Goal: Register for event/course

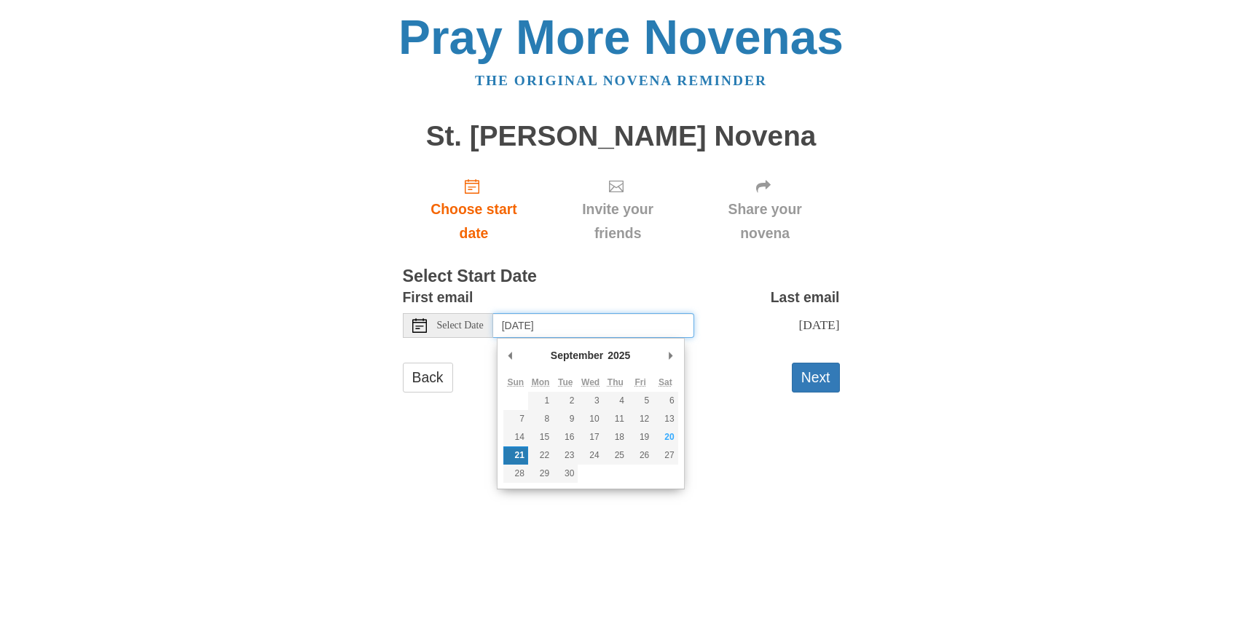
click at [641, 323] on input "Sunday, September 21st" at bounding box center [593, 325] width 201 height 25
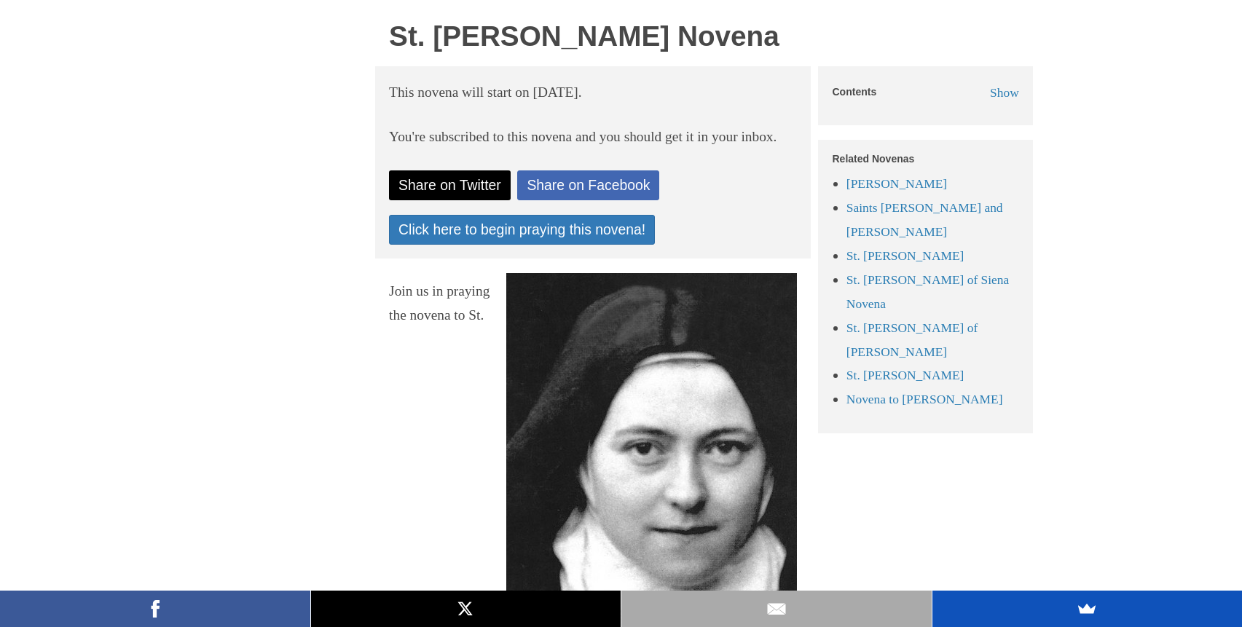
scroll to position [412, 0]
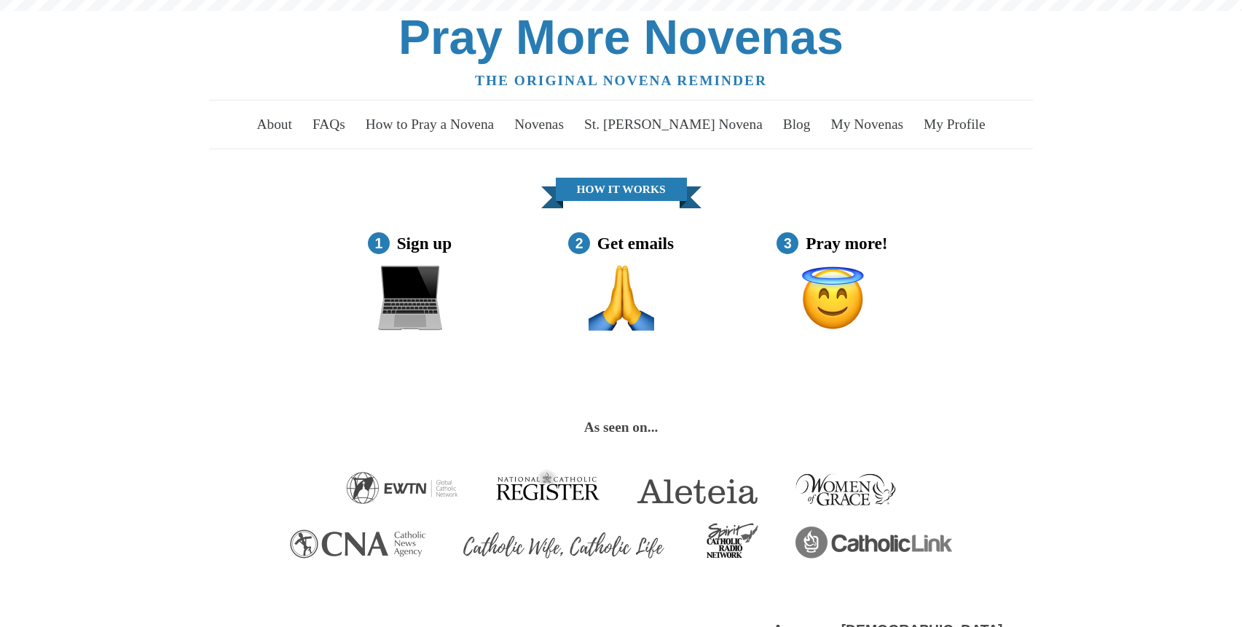
scroll to position [616, 0]
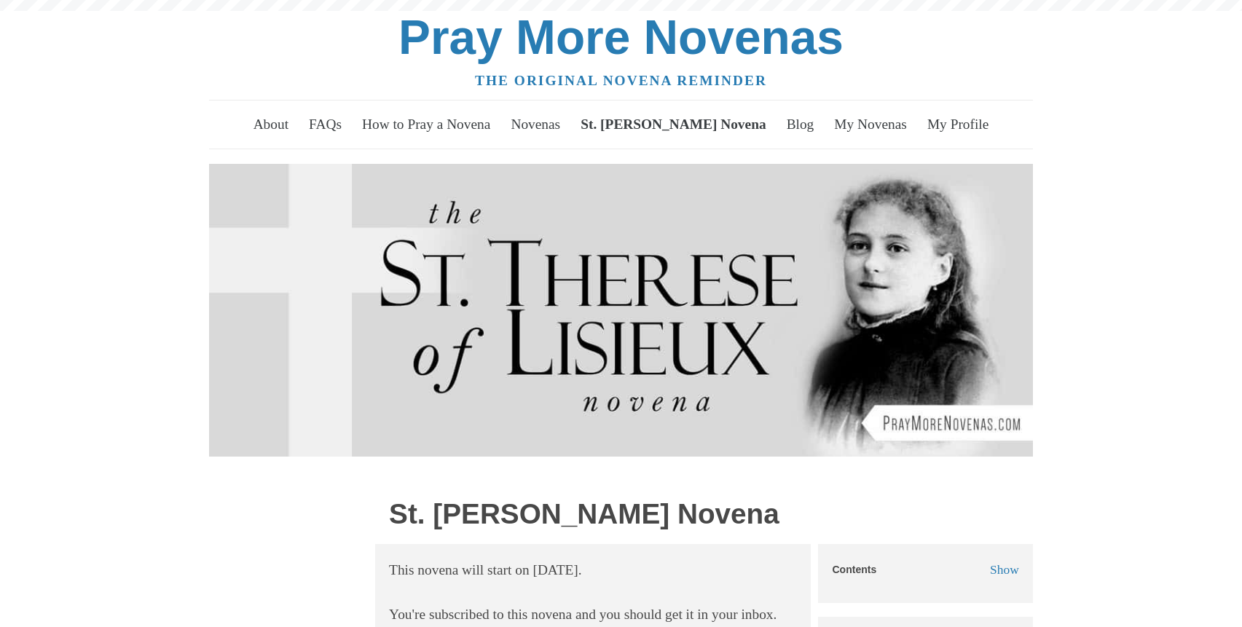
scroll to position [412, 0]
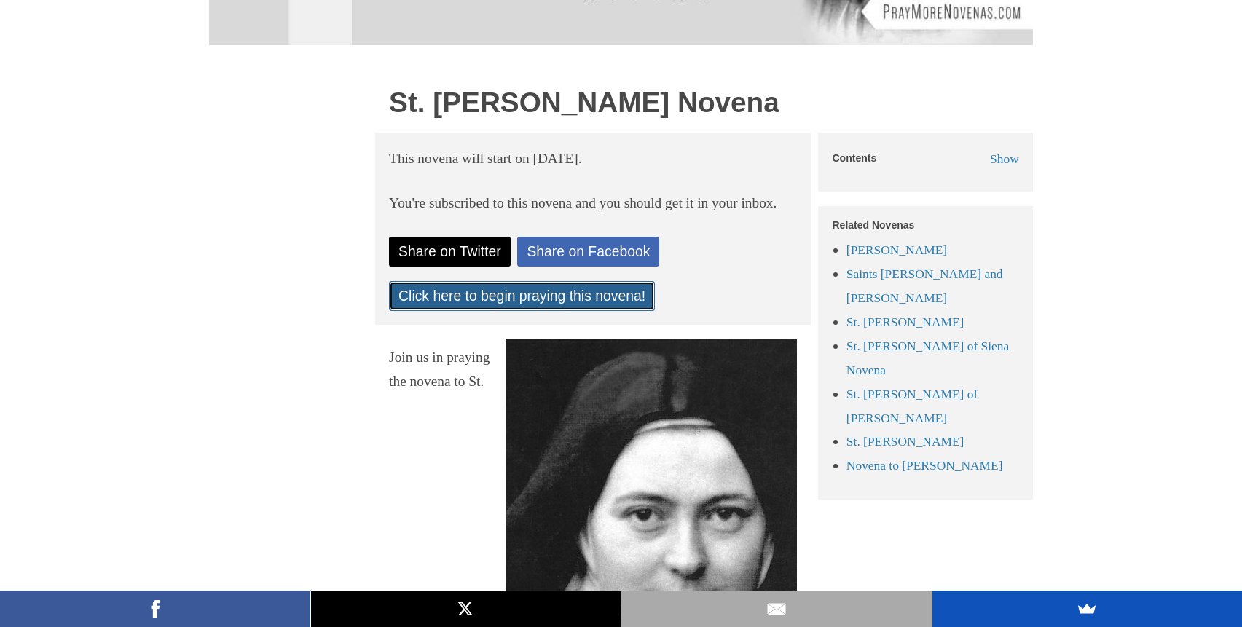
click at [495, 311] on link "Click here to begin praying this novena!" at bounding box center [522, 296] width 266 height 30
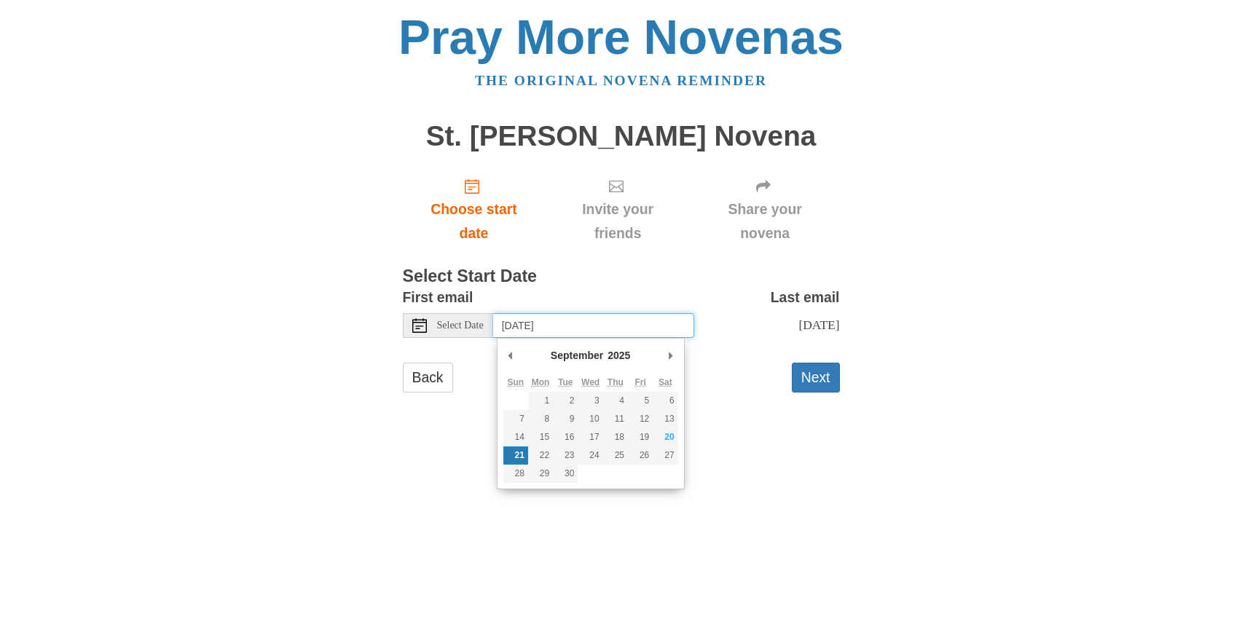
click at [554, 326] on input "Sunday, September 21st" at bounding box center [593, 325] width 201 height 25
type input "Monday, September 22nd"
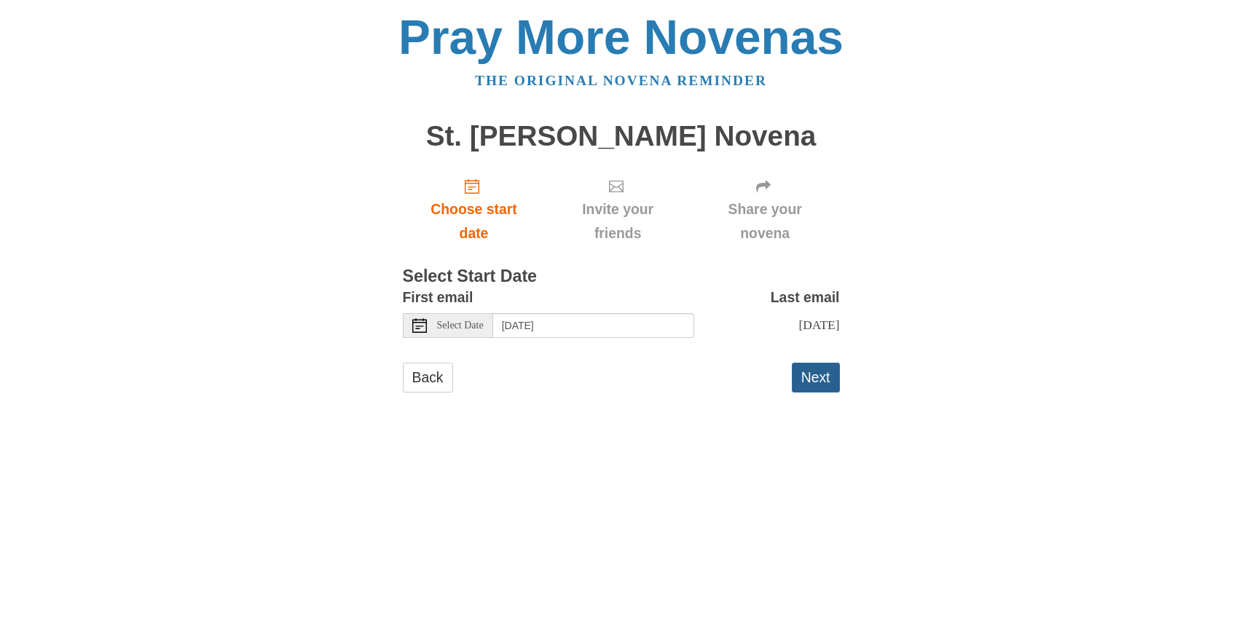
click at [819, 377] on button "Next" at bounding box center [816, 378] width 48 height 30
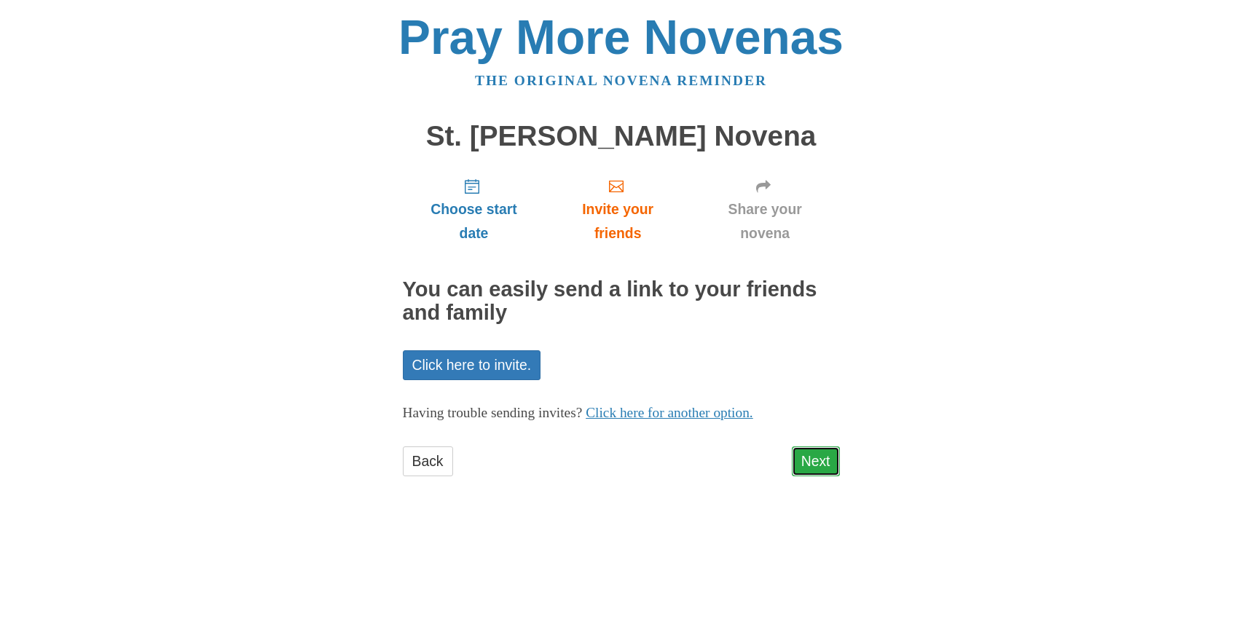
click at [813, 458] on link "Next" at bounding box center [816, 461] width 48 height 30
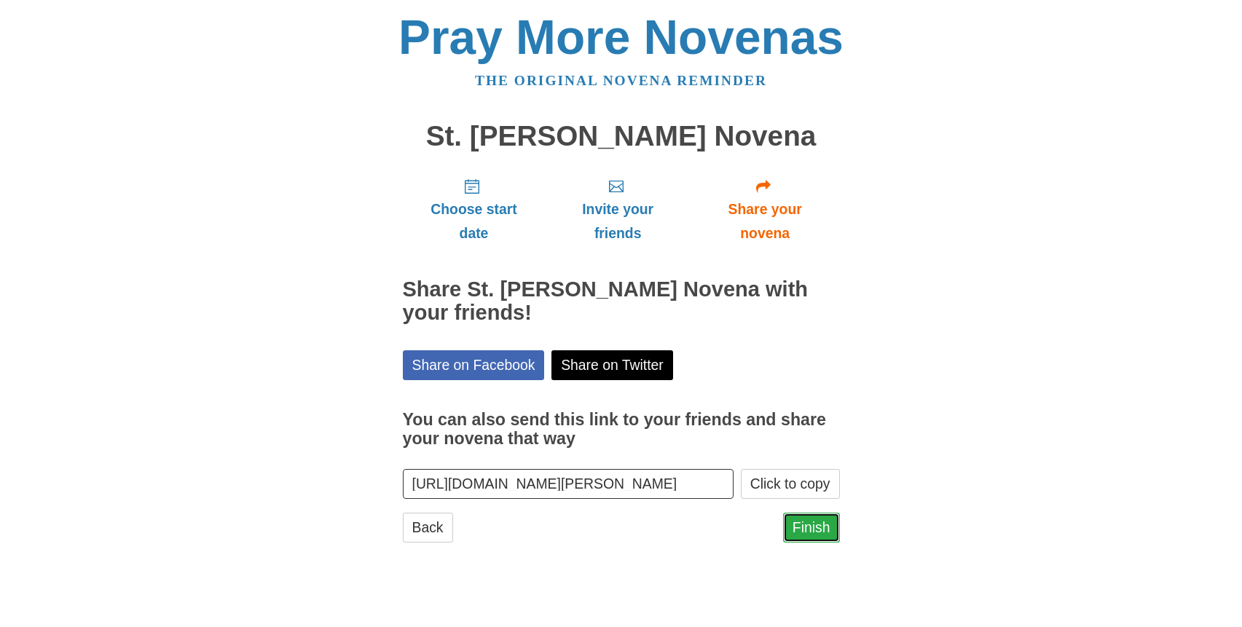
click at [811, 525] on link "Finish" at bounding box center [811, 528] width 57 height 30
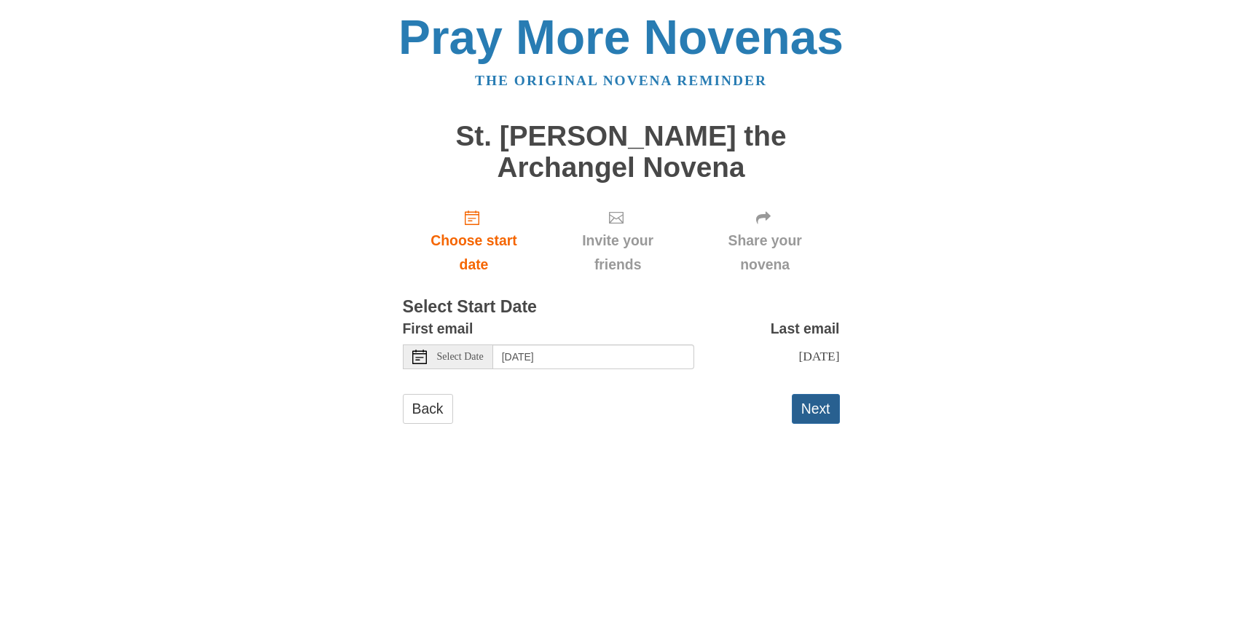
click at [811, 414] on button "Next" at bounding box center [816, 409] width 48 height 30
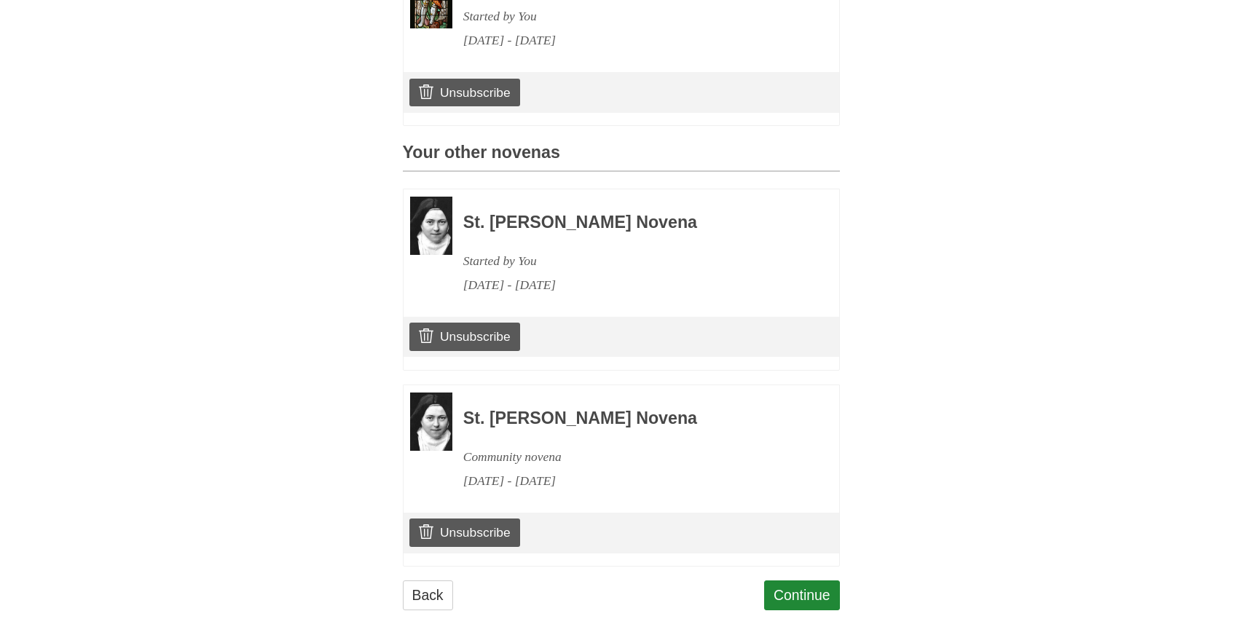
scroll to position [559, 0]
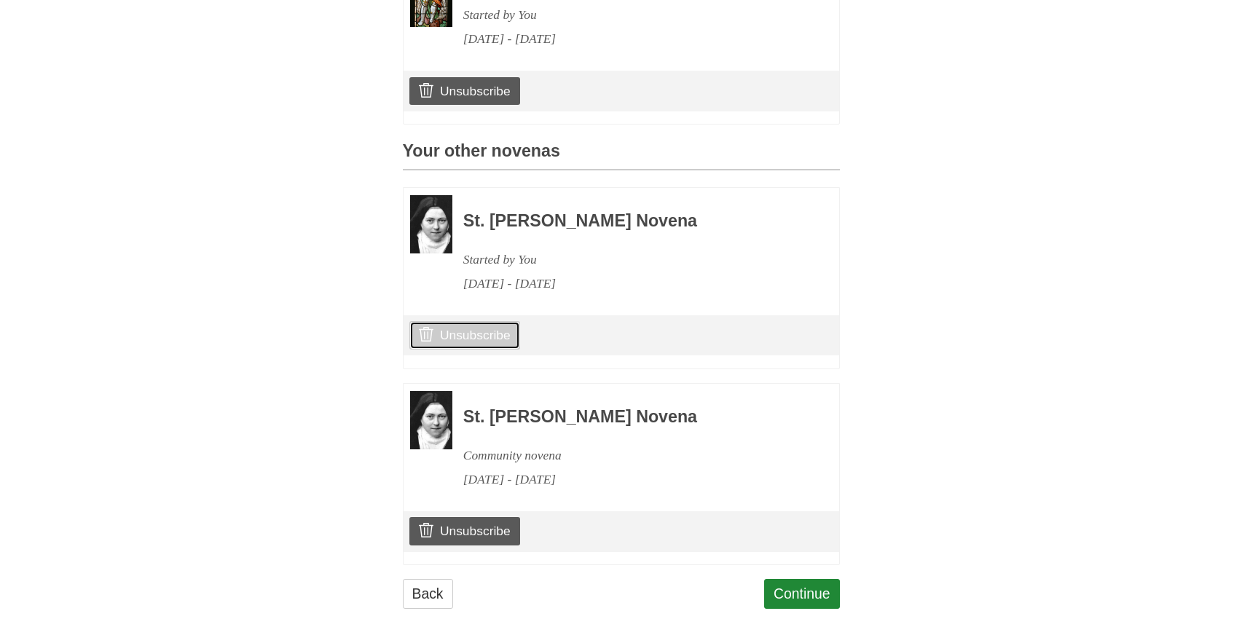
click at [460, 321] on link "Unsubscribe" at bounding box center [464, 335] width 110 height 28
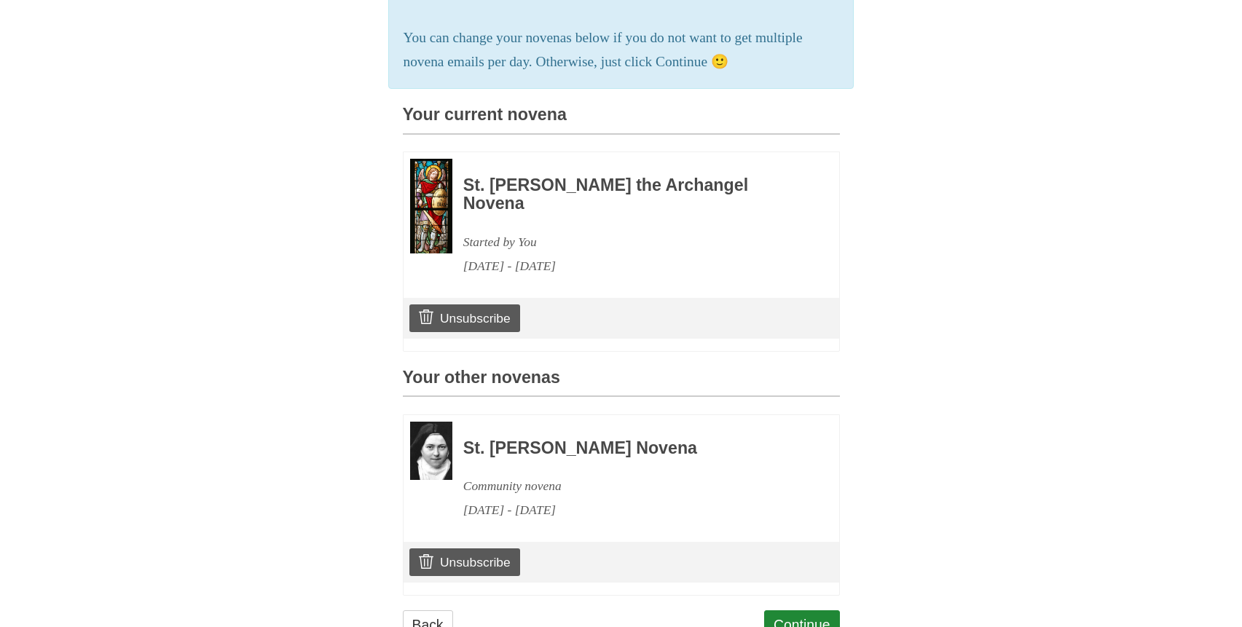
scroll to position [437, 0]
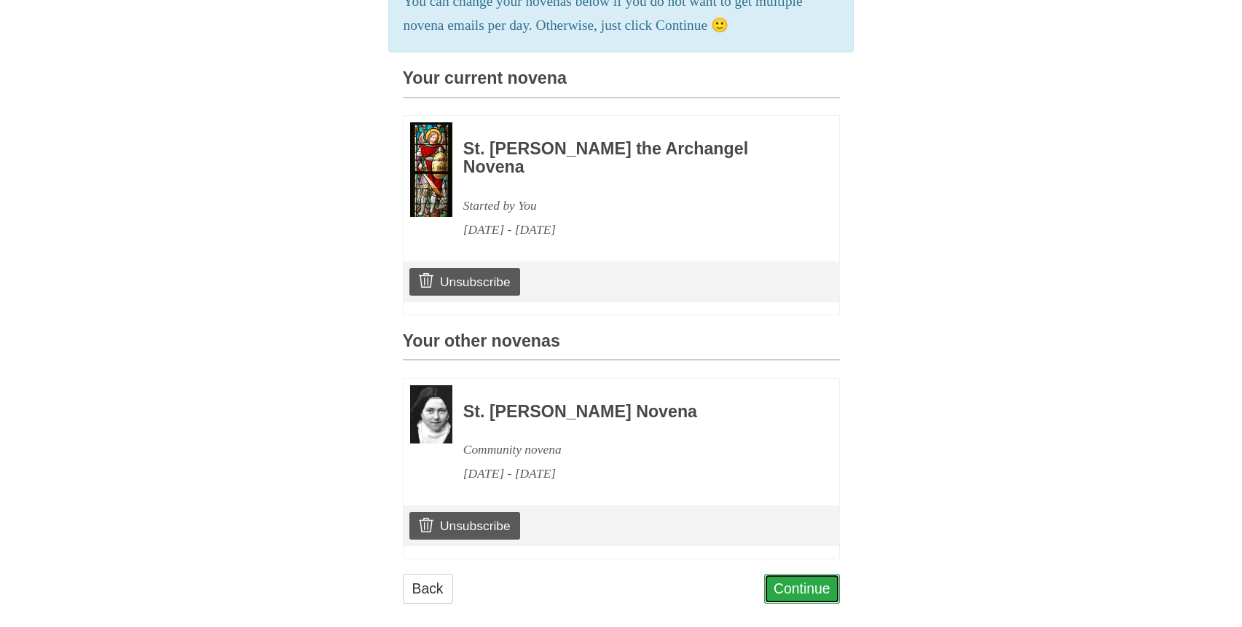
click at [816, 574] on link "Continue" at bounding box center [802, 589] width 76 height 30
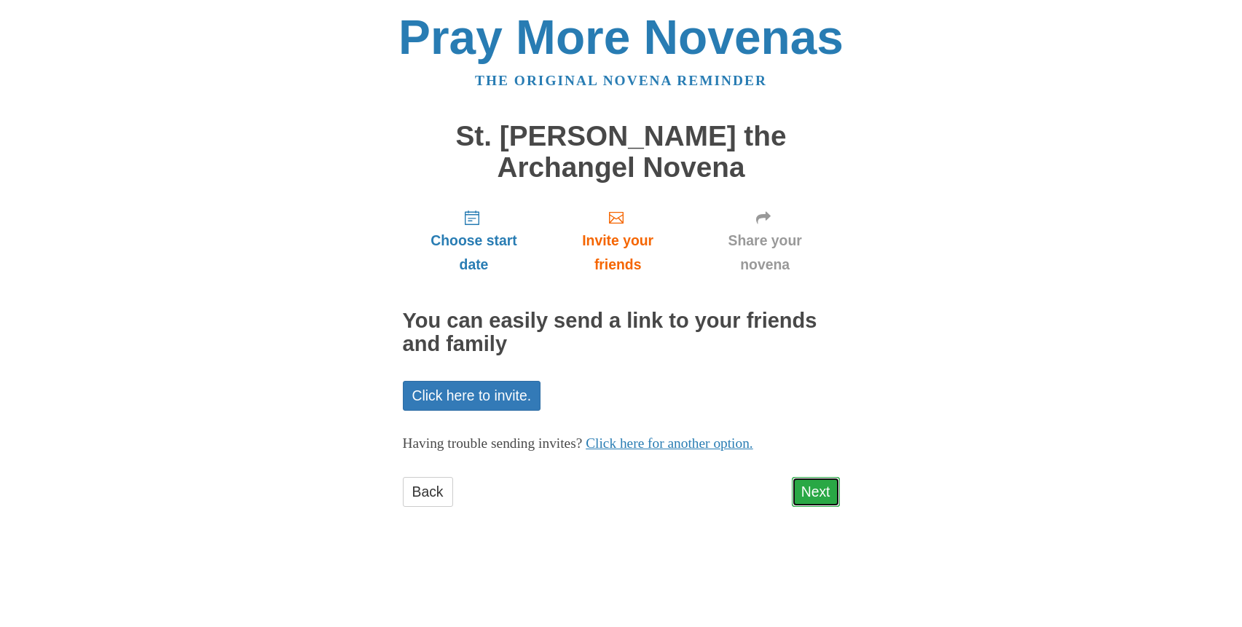
click at [806, 487] on link "Next" at bounding box center [816, 492] width 48 height 30
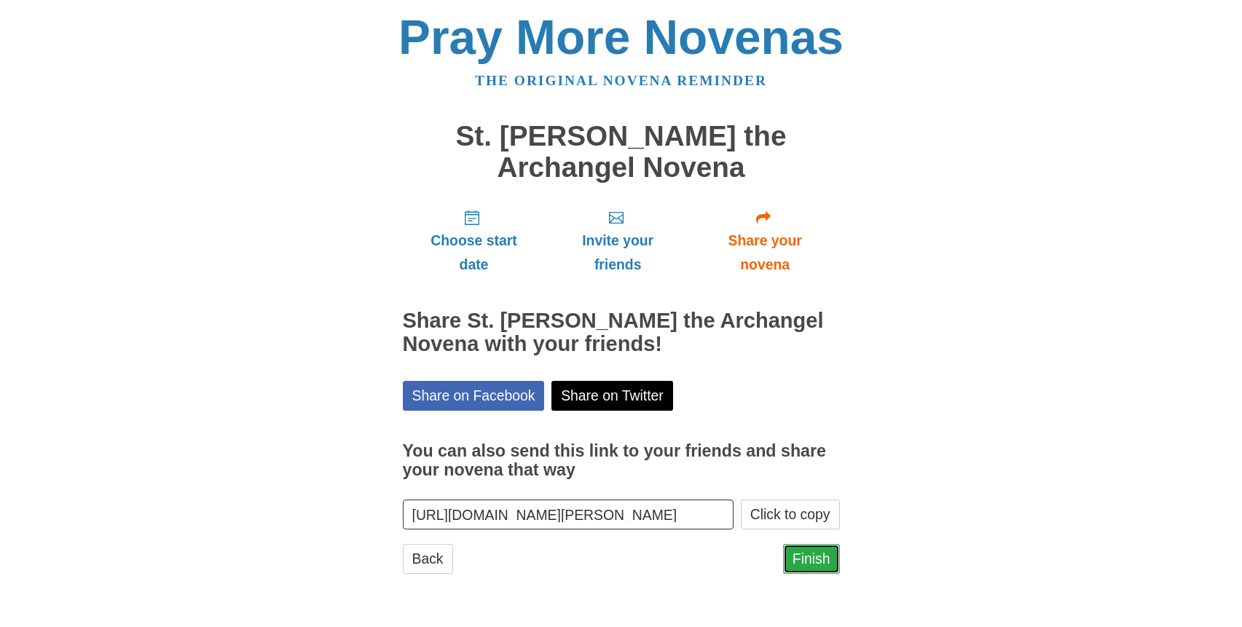
click at [796, 562] on link "Finish" at bounding box center [811, 559] width 57 height 30
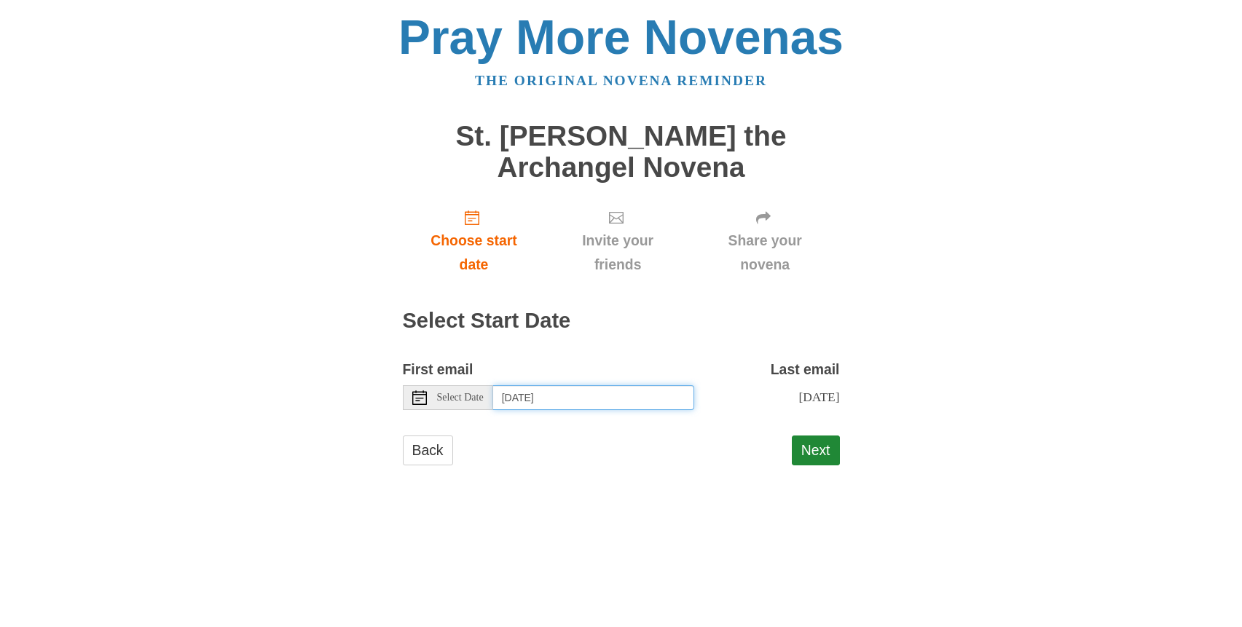
click at [531, 401] on input "[DATE]" at bounding box center [593, 397] width 201 height 25
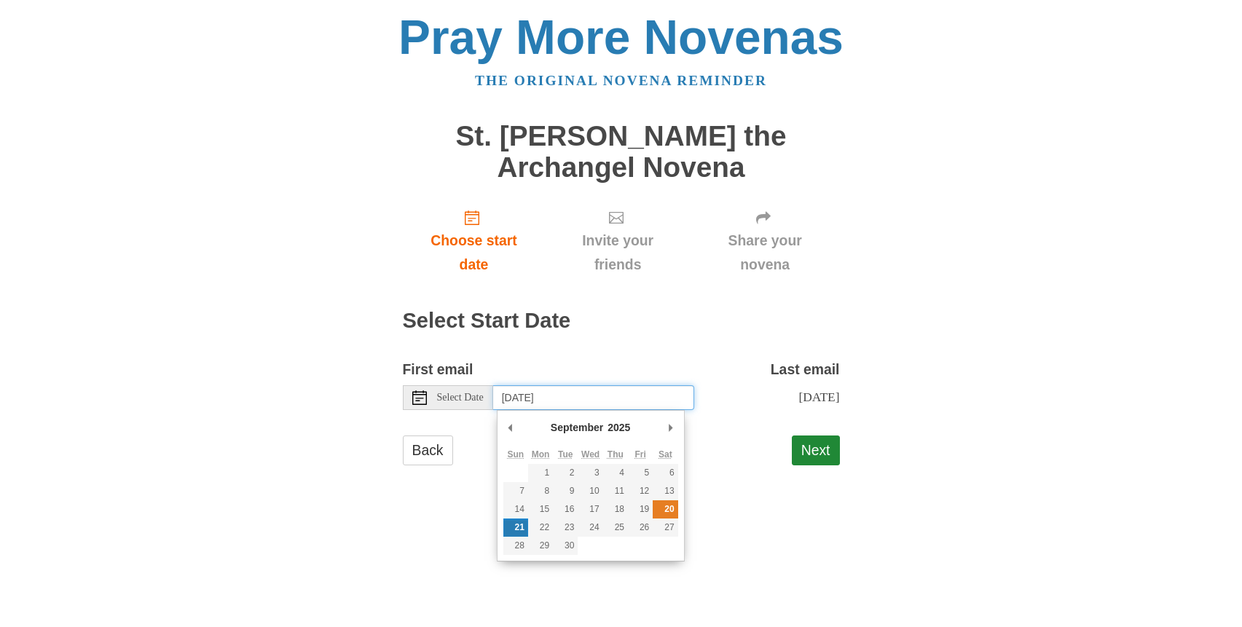
type input "[DATE]"
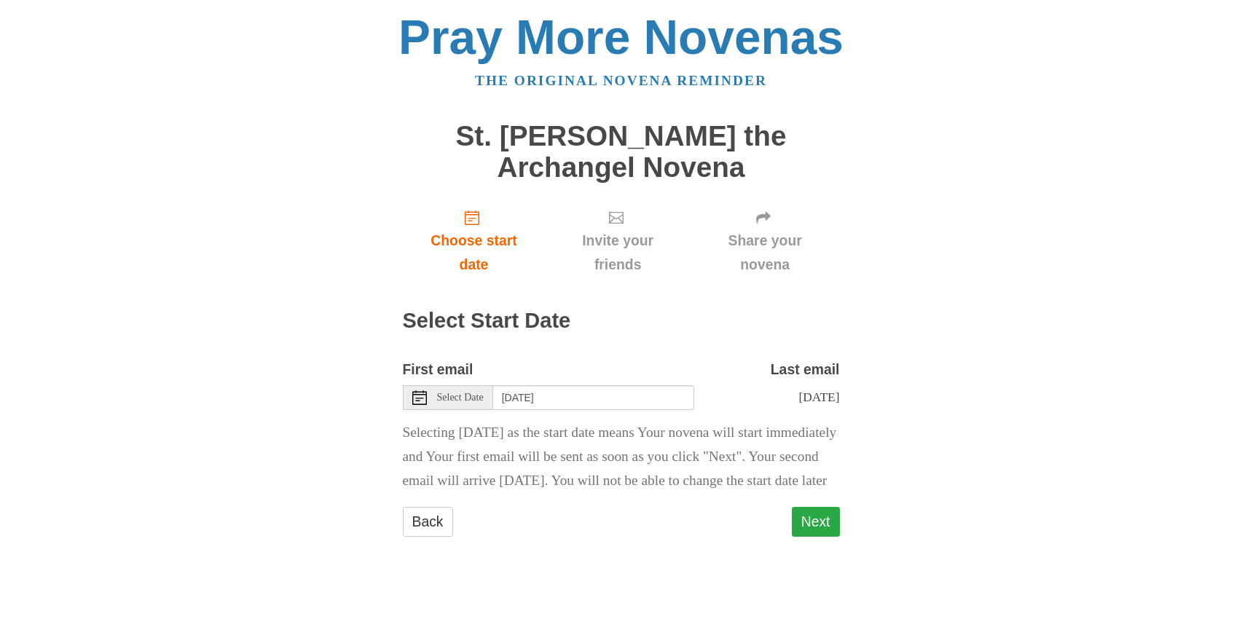
click at [827, 537] on button "Next" at bounding box center [816, 522] width 48 height 30
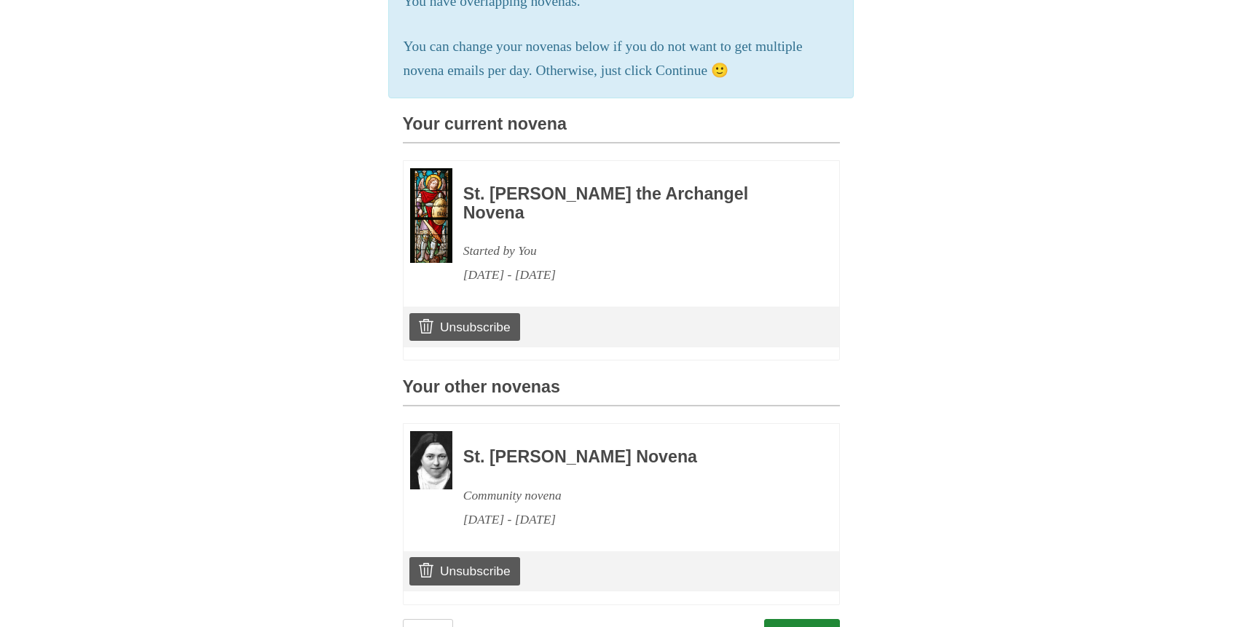
scroll to position [369, 0]
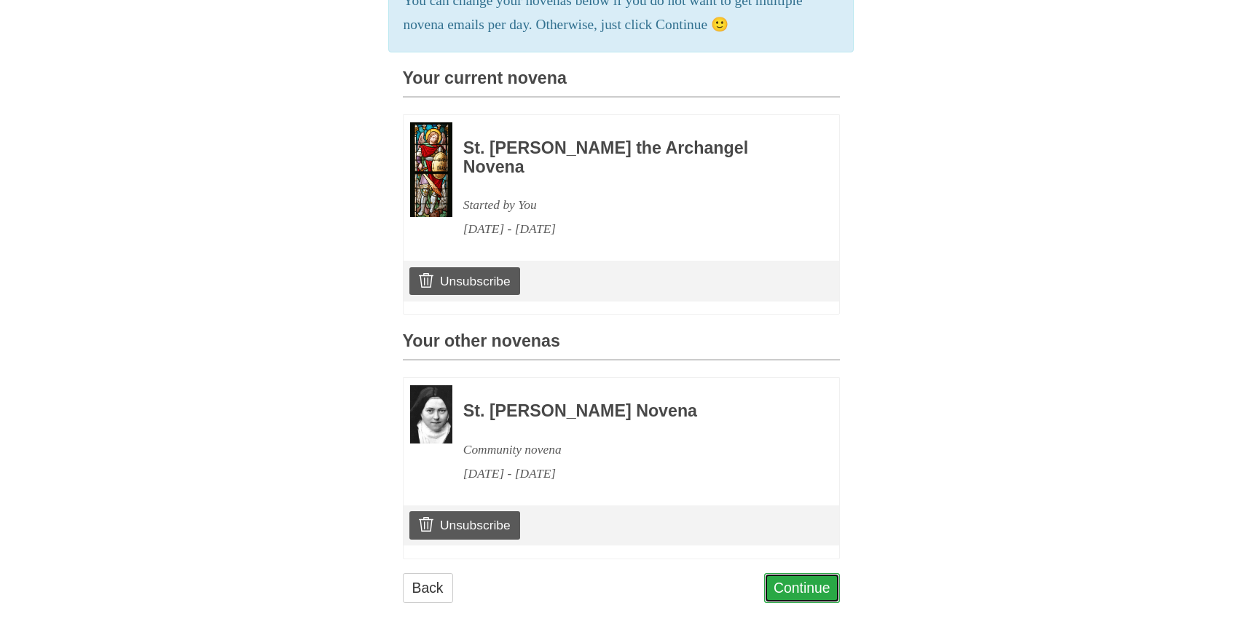
click at [800, 573] on link "Continue" at bounding box center [802, 588] width 76 height 30
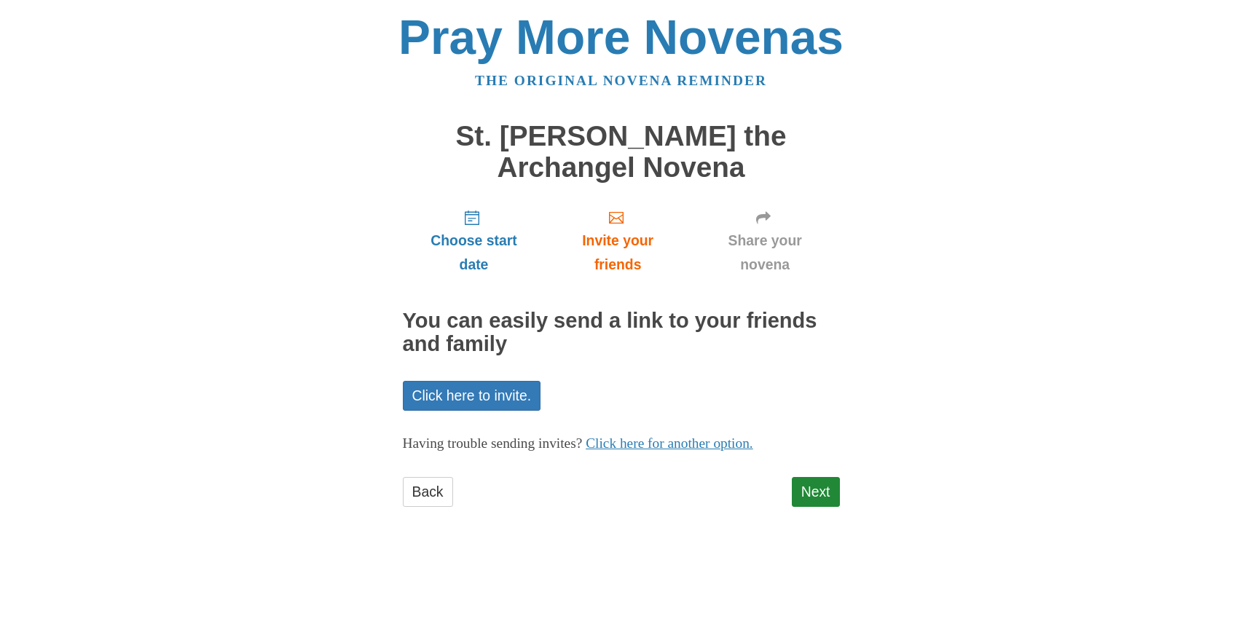
click at [800, 550] on html "Pray More Novenas The original novena reminder St. Michael the Archangel Novena…" at bounding box center [621, 275] width 1242 height 550
click at [811, 487] on link "Next" at bounding box center [816, 492] width 48 height 30
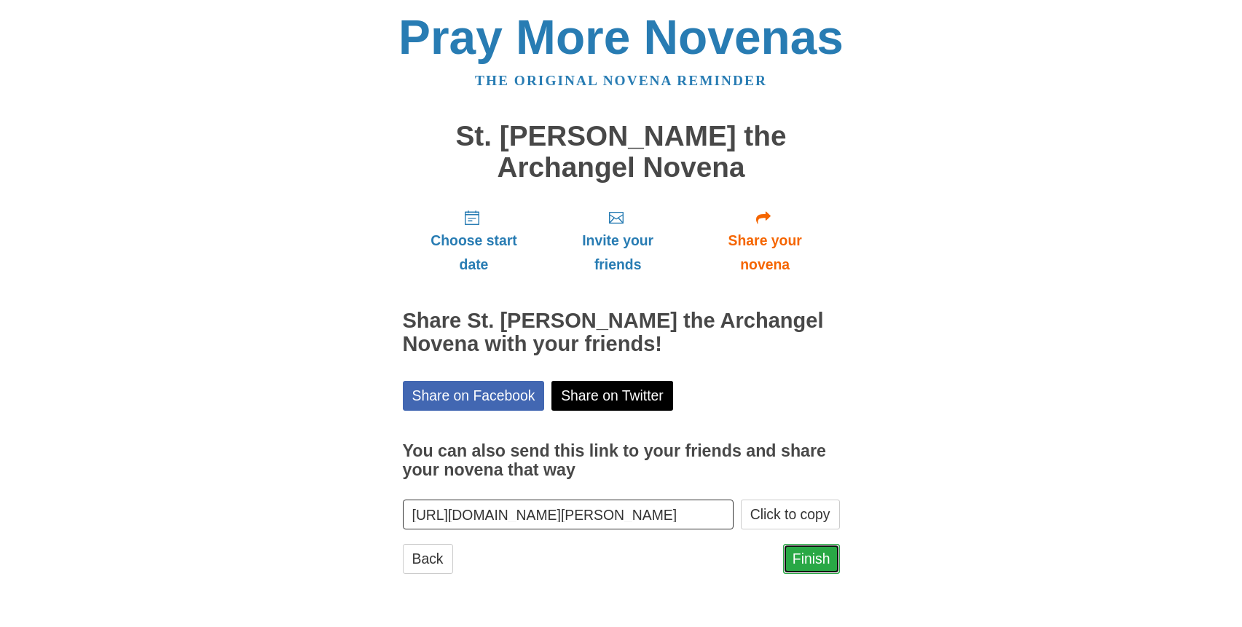
click at [808, 558] on link "Finish" at bounding box center [811, 559] width 57 height 30
